Goal: Task Accomplishment & Management: Use online tool/utility

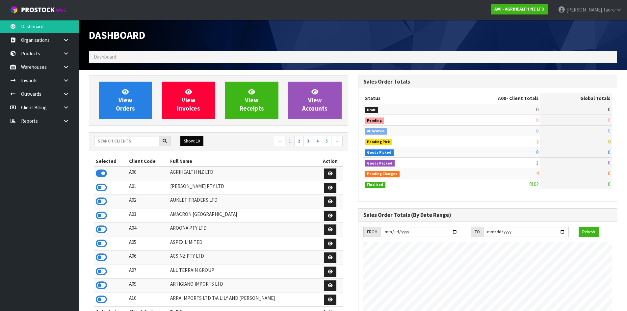
scroll to position [498, 269]
click at [128, 141] on input "text" at bounding box center [126, 141] width 65 height 10
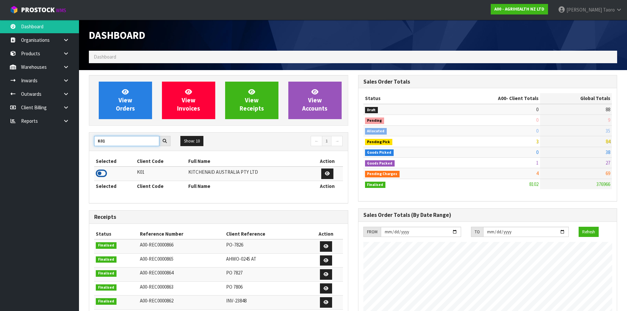
type input "K01"
click at [105, 172] on icon at bounding box center [101, 173] width 11 height 10
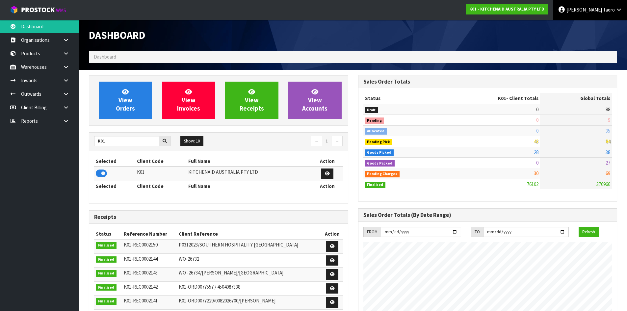
click at [598, 10] on span "[PERSON_NAME]" at bounding box center [584, 10] width 36 height 6
click at [607, 26] on link "Logout" at bounding box center [600, 26] width 52 height 9
